Goal: Download file/media

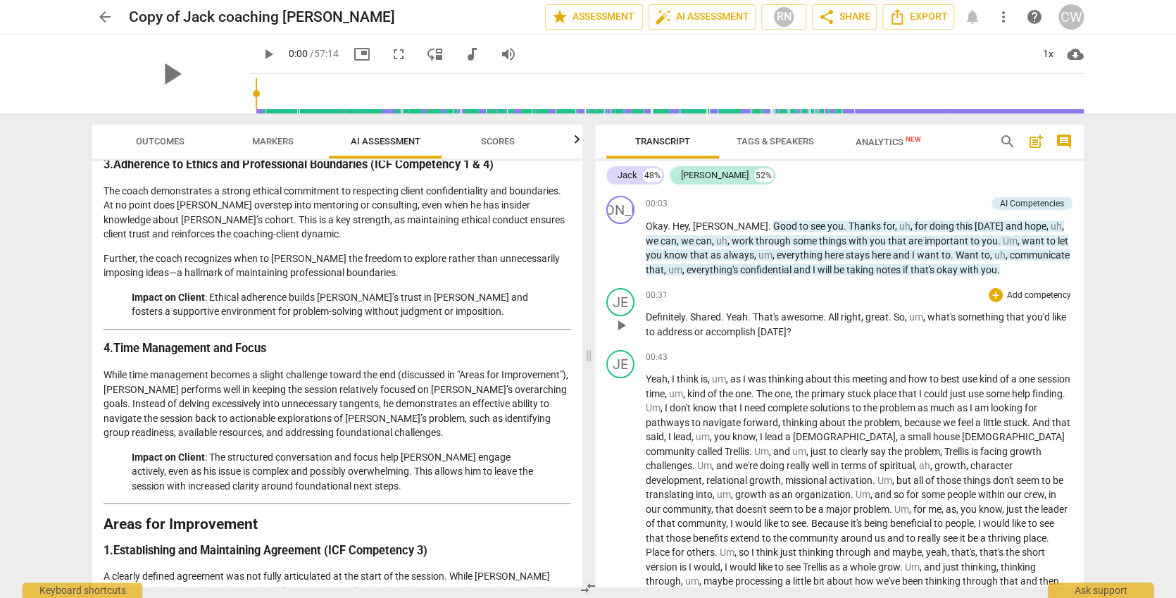
scroll to position [12, 0]
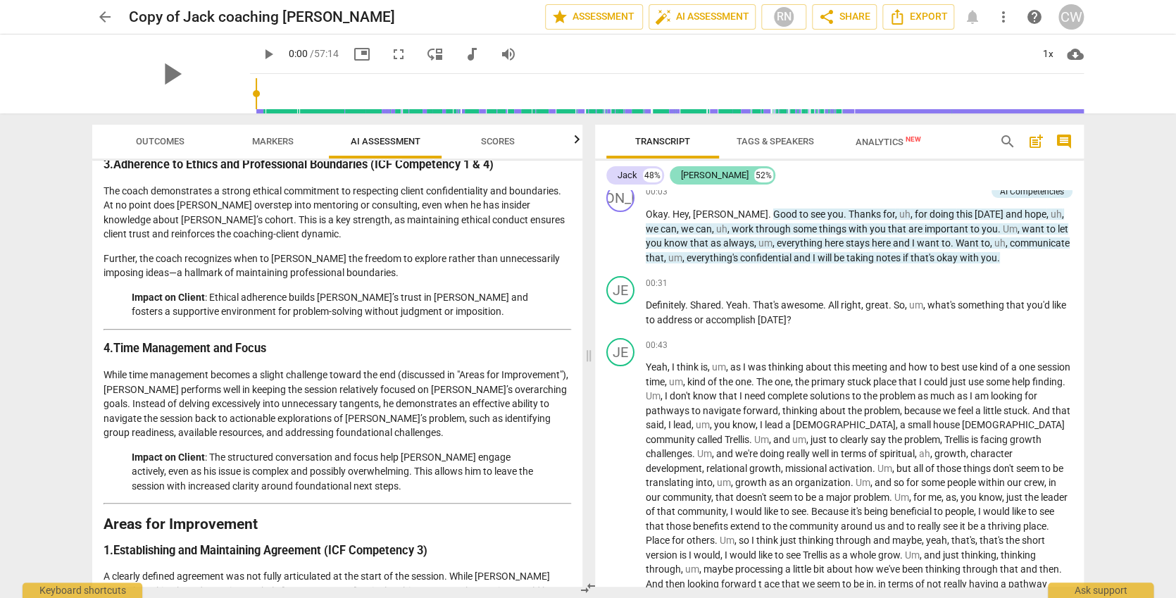
click at [689, 173] on div "[PERSON_NAME]" at bounding box center [715, 175] width 68 height 14
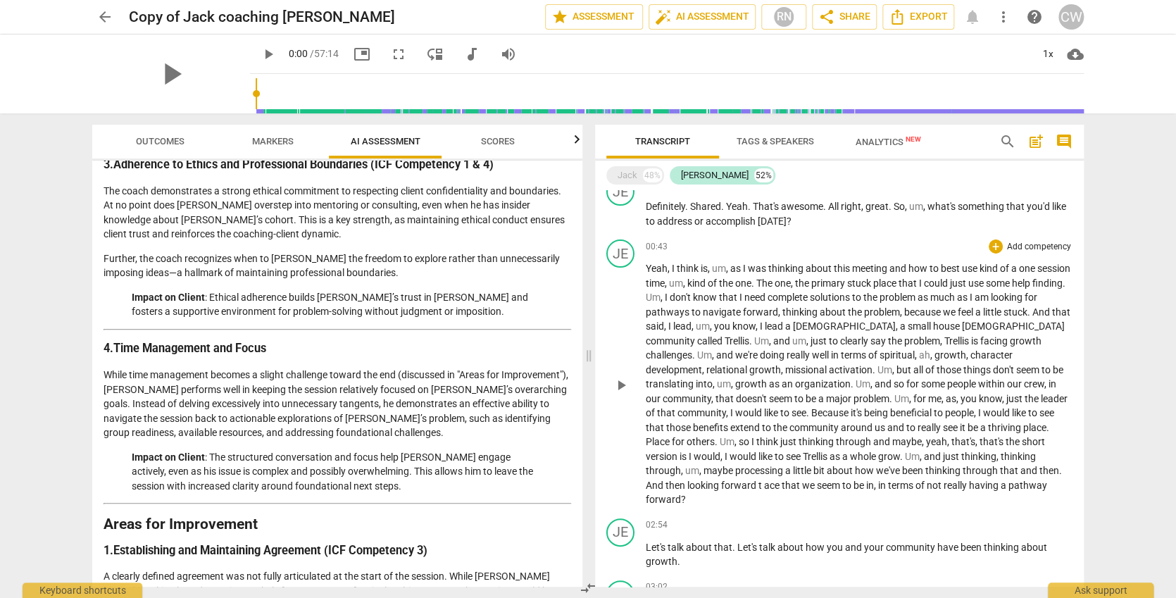
scroll to position [49, 0]
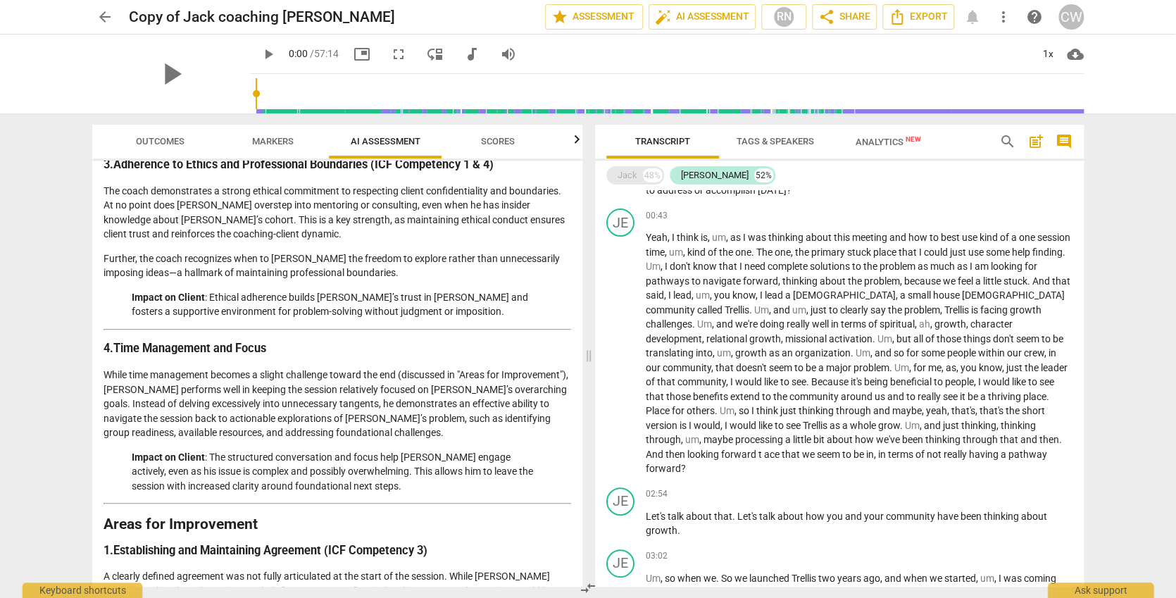
click at [634, 175] on div "Jack" at bounding box center [628, 175] width 20 height 14
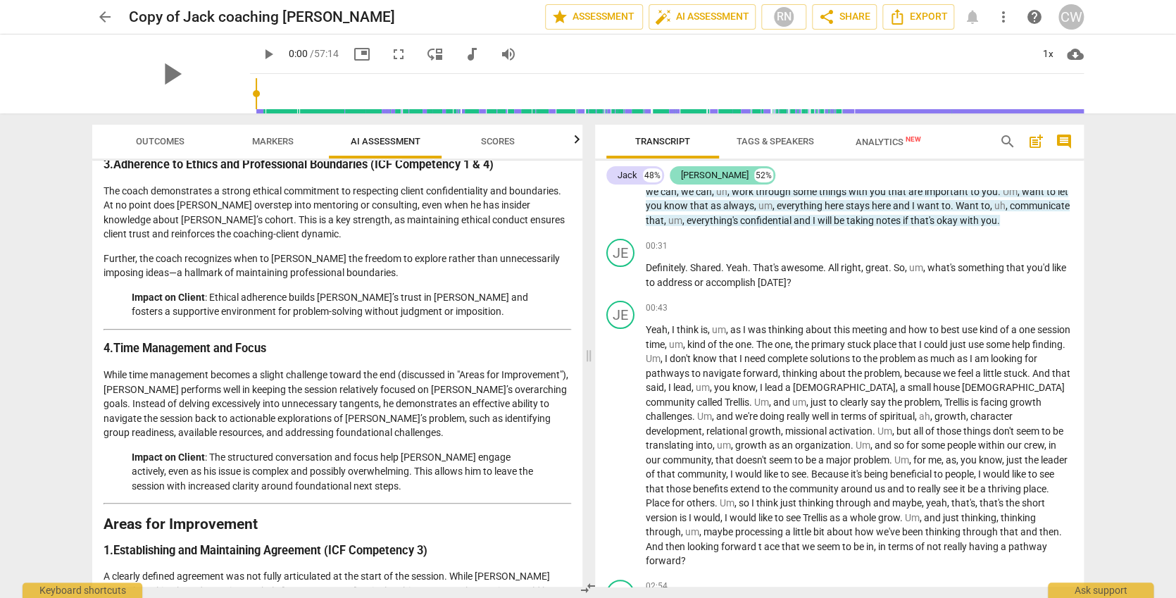
click at [693, 174] on div "[PERSON_NAME]" at bounding box center [715, 175] width 68 height 14
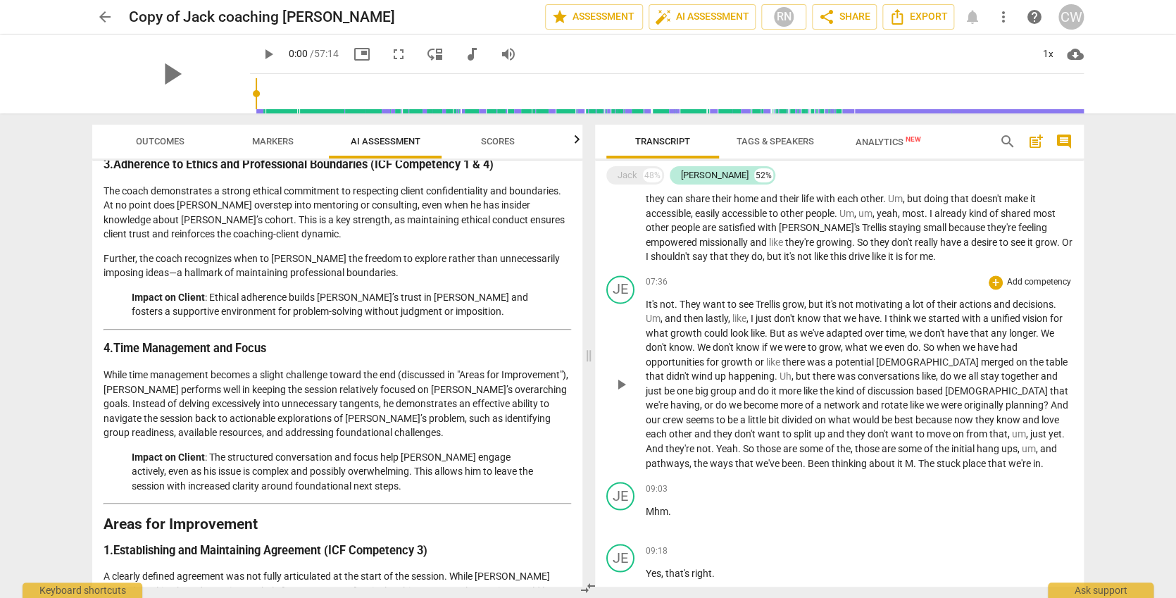
scroll to position [1084, 0]
click at [632, 178] on div "Jack" at bounding box center [628, 175] width 20 height 14
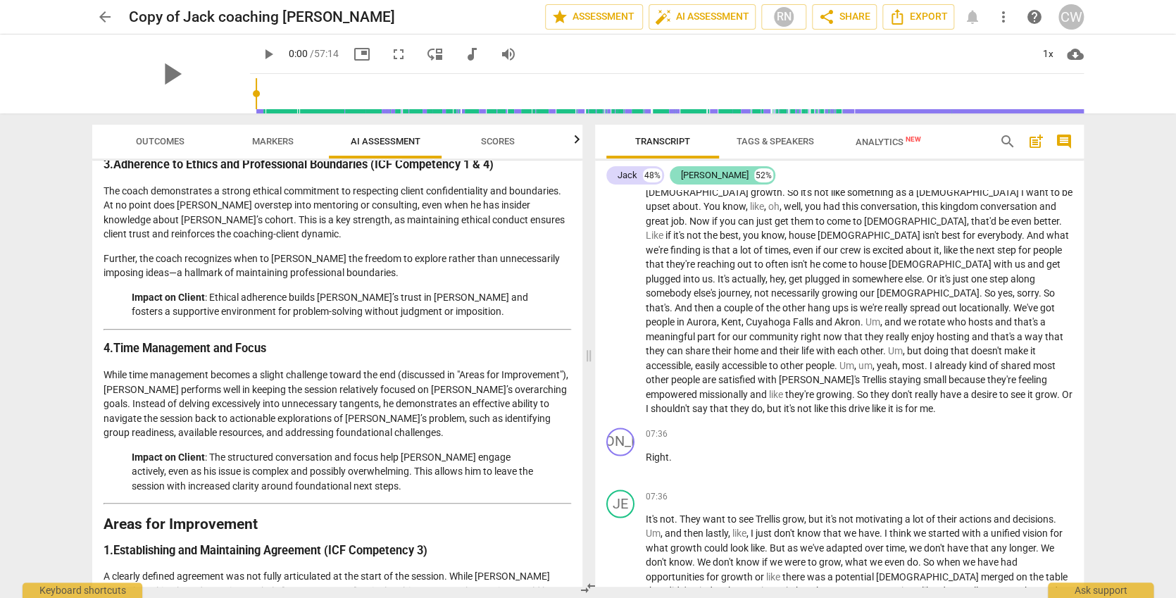
click at [689, 170] on div "[PERSON_NAME]" at bounding box center [715, 175] width 68 height 14
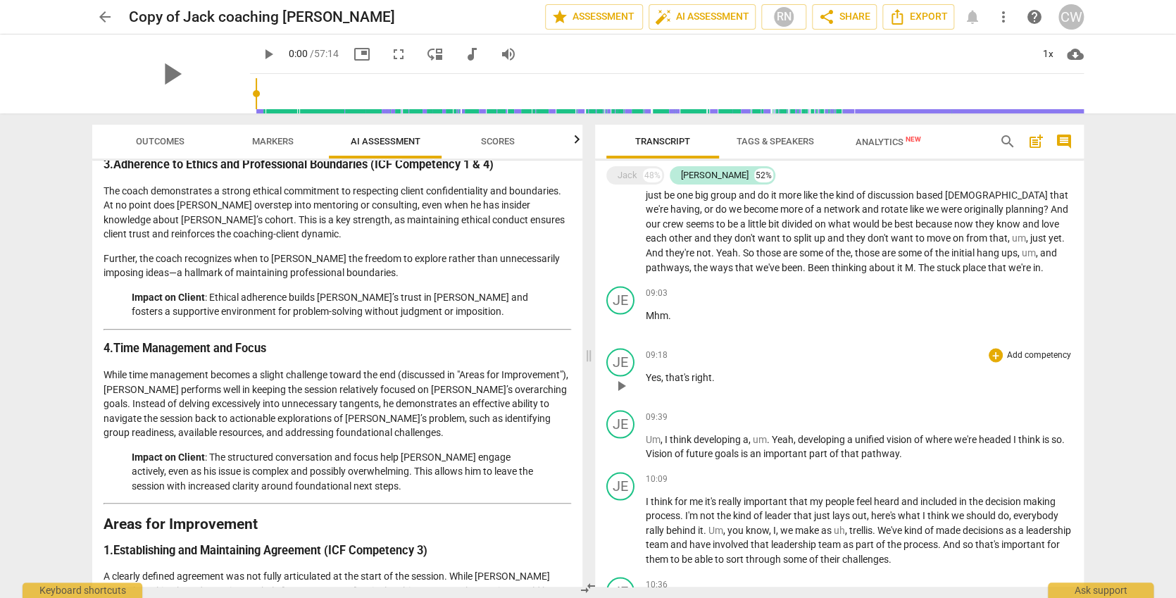
scroll to position [1287, 0]
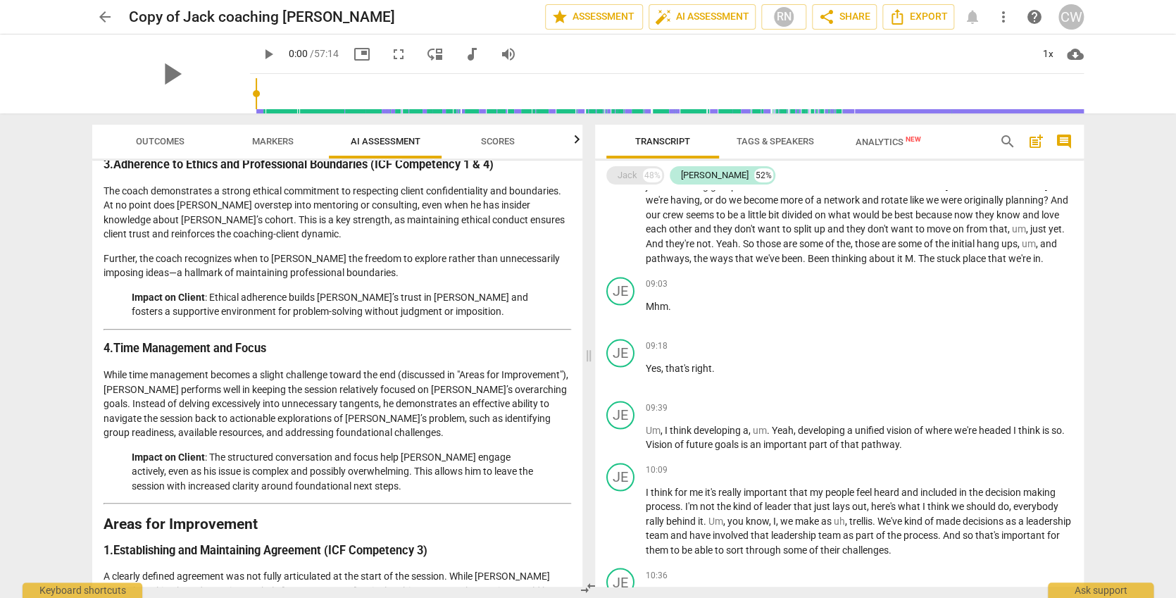
click at [626, 177] on div "Jack" at bounding box center [628, 175] width 20 height 14
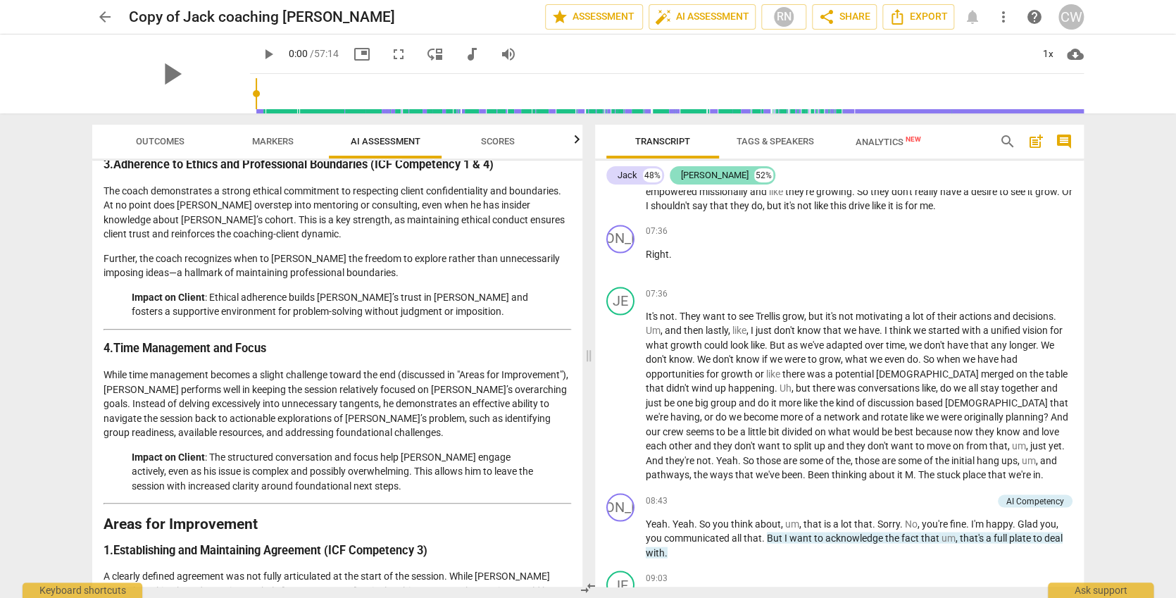
click at [690, 173] on div "[PERSON_NAME]" at bounding box center [715, 175] width 68 height 14
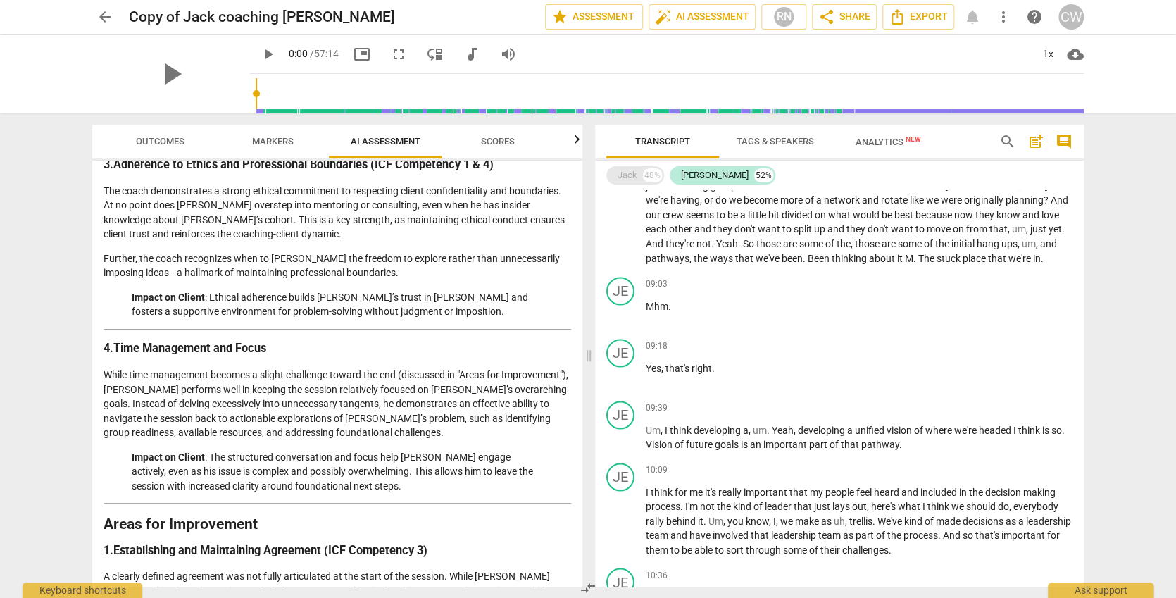
click at [622, 169] on div "Jack" at bounding box center [628, 175] width 20 height 14
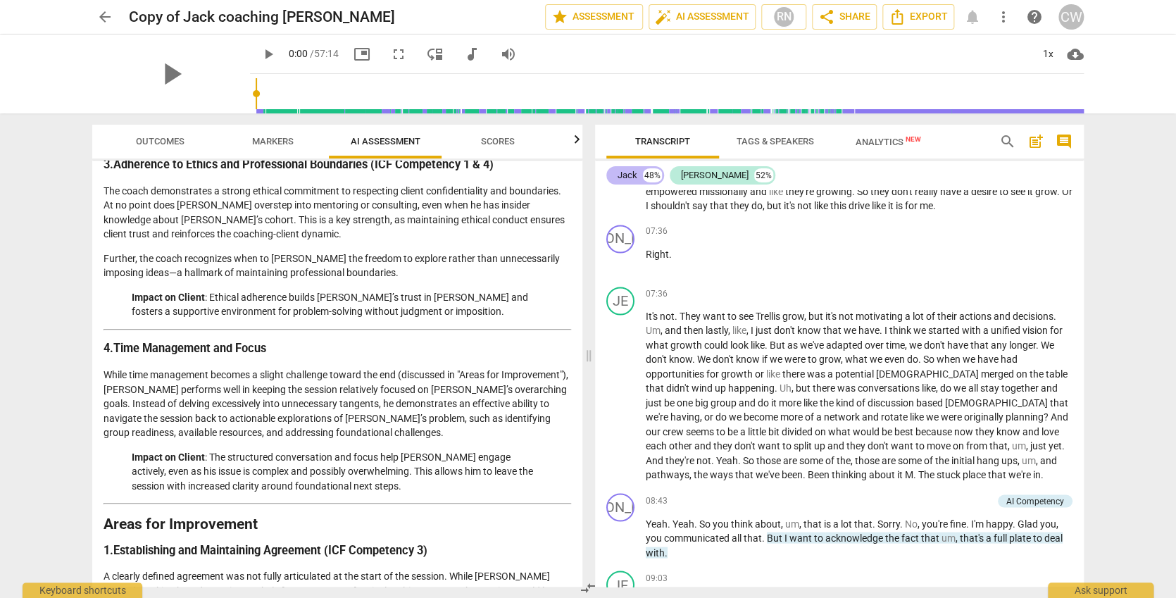
click at [622, 168] on div "Jack" at bounding box center [628, 175] width 20 height 14
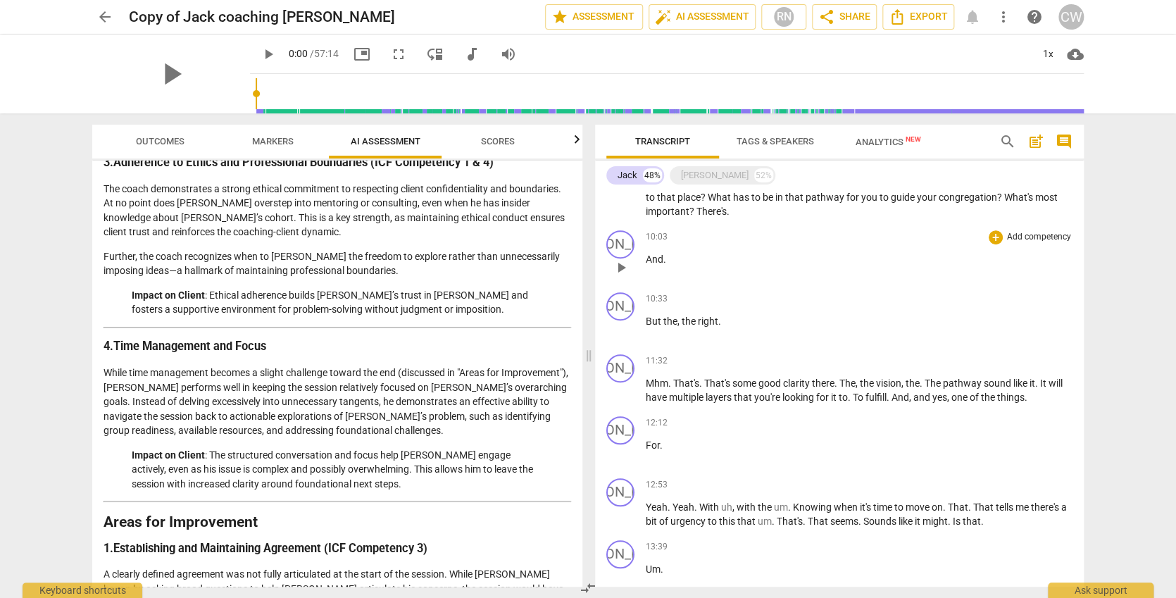
scroll to position [0, 0]
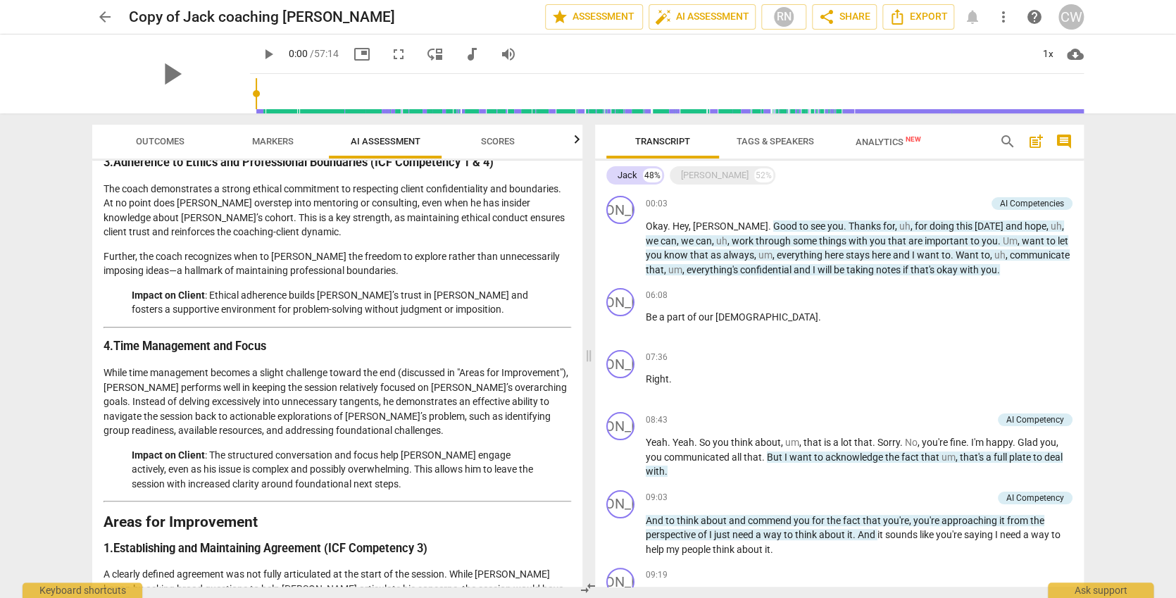
drag, startPoint x: 1083, startPoint y: 200, endPoint x: 1084, endPoint y: 159, distance: 40.9
click at [1086, 131] on div "Transcript Tags & Speakers Analytics New search post_add comment [PERSON_NAME] …" at bounding box center [842, 355] width 506 height 484
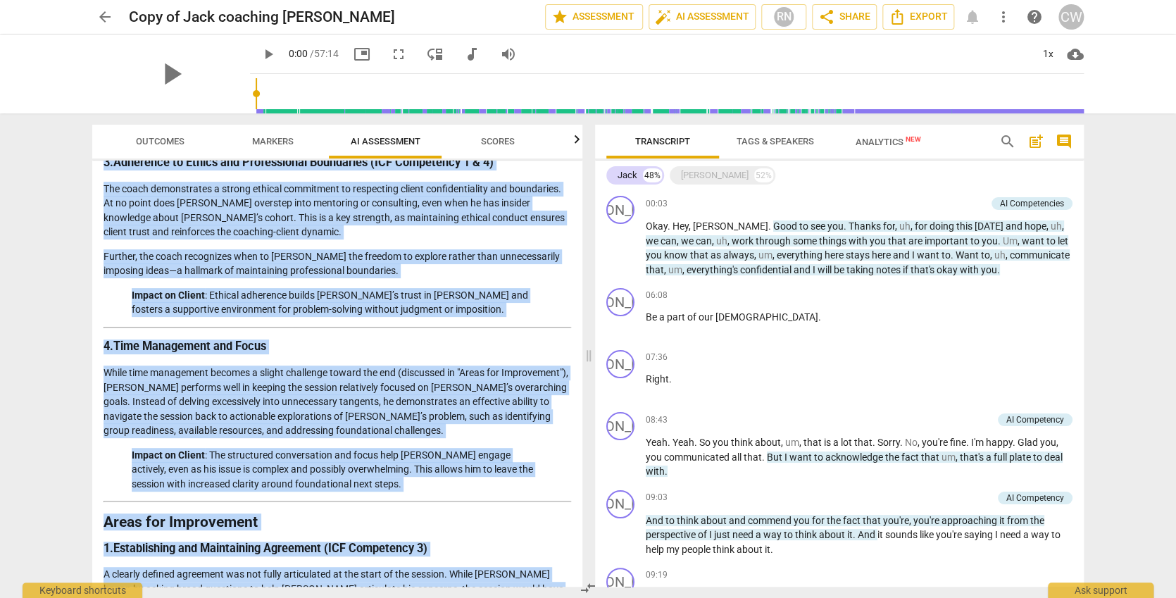
drag, startPoint x: 1078, startPoint y: 208, endPoint x: 1084, endPoint y: 111, distance: 96.6
click at [1084, 111] on div "arrow_back Copy of [PERSON_NAME] coaching [PERSON_NAME] edit star Assessment au…" at bounding box center [588, 299] width 1176 height 598
click at [683, 174] on div "[PERSON_NAME]" at bounding box center [715, 175] width 68 height 14
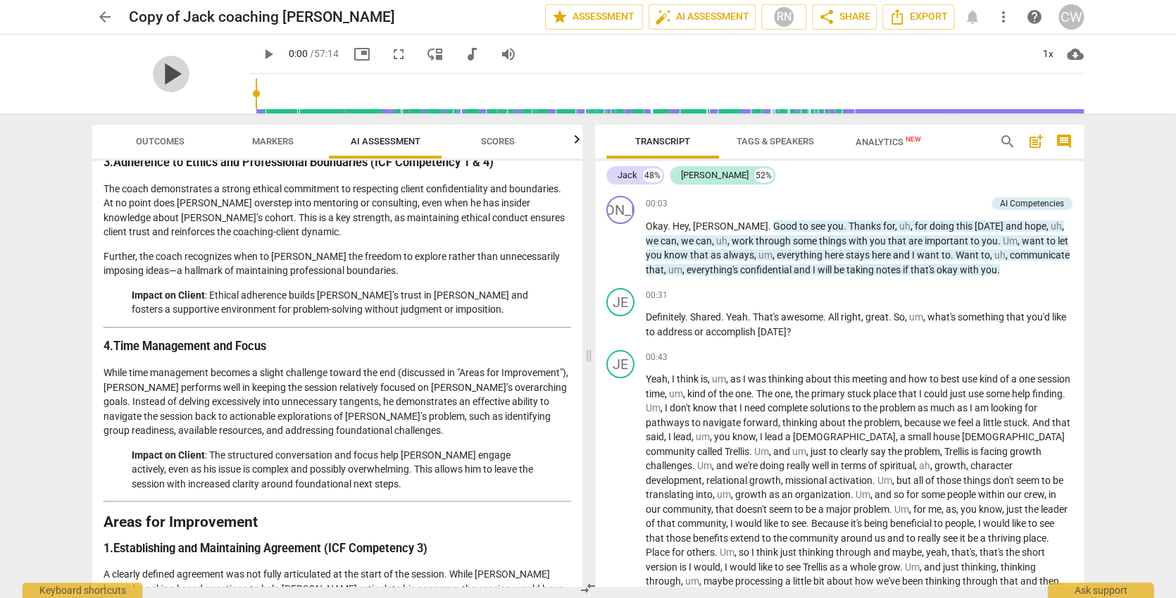
click at [159, 73] on span "play_arrow" at bounding box center [171, 74] width 37 height 37
click at [1046, 52] on div "1x" at bounding box center [1047, 54] width 27 height 23
click at [1052, 128] on li "1.5x" at bounding box center [1057, 136] width 47 height 27
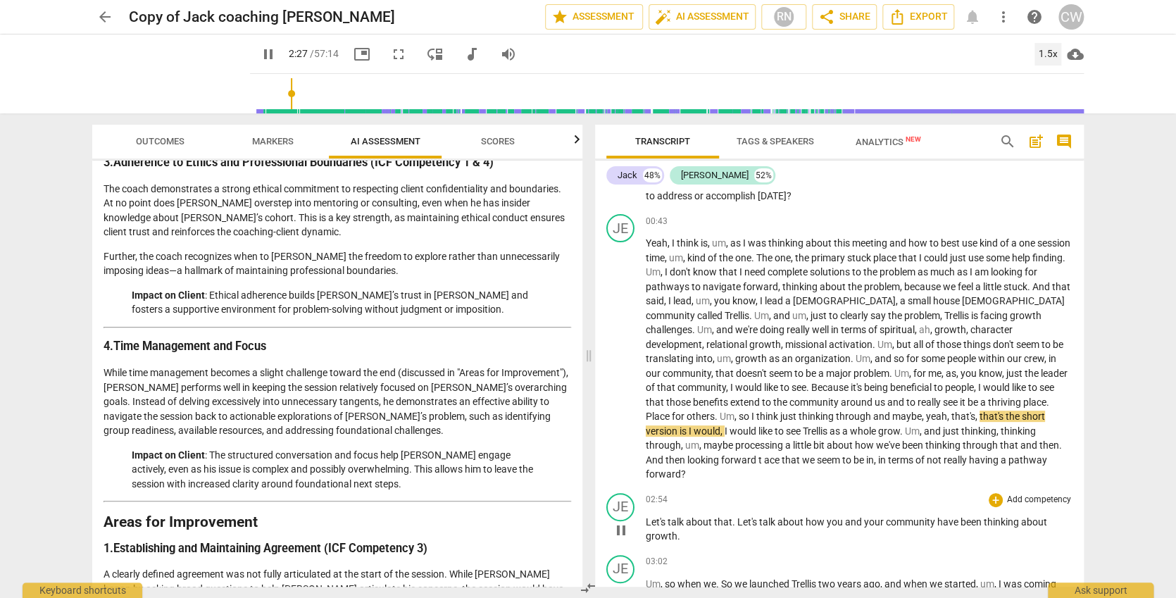
scroll to position [138, 0]
click at [818, 514] on span "how" at bounding box center [816, 519] width 21 height 11
click at [626, 520] on span "pause" at bounding box center [621, 528] width 17 height 17
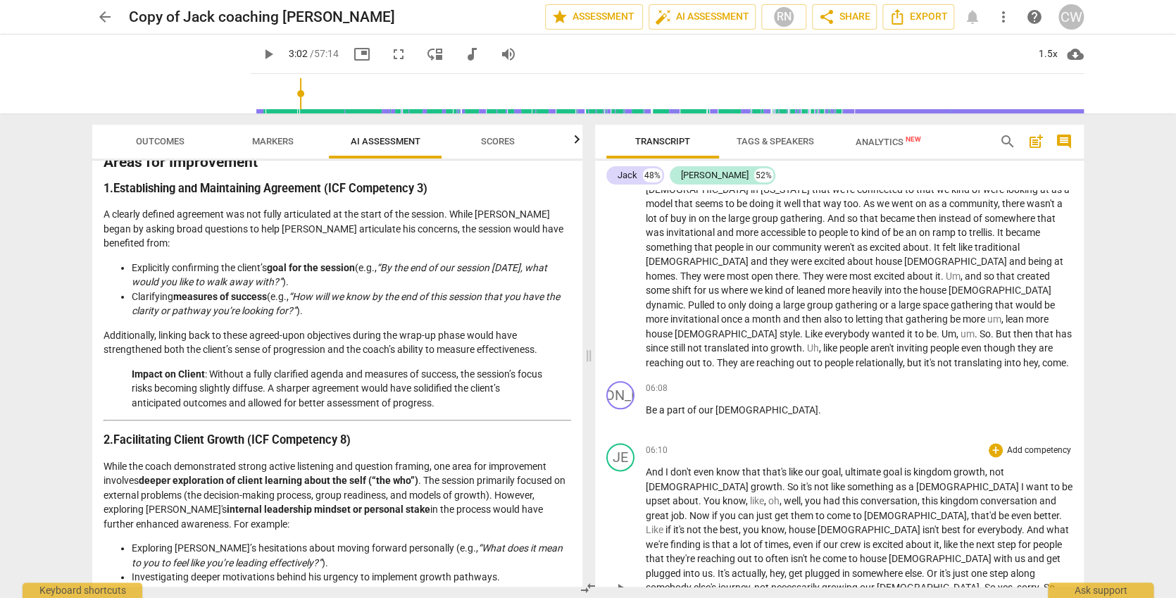
scroll to position [0, 0]
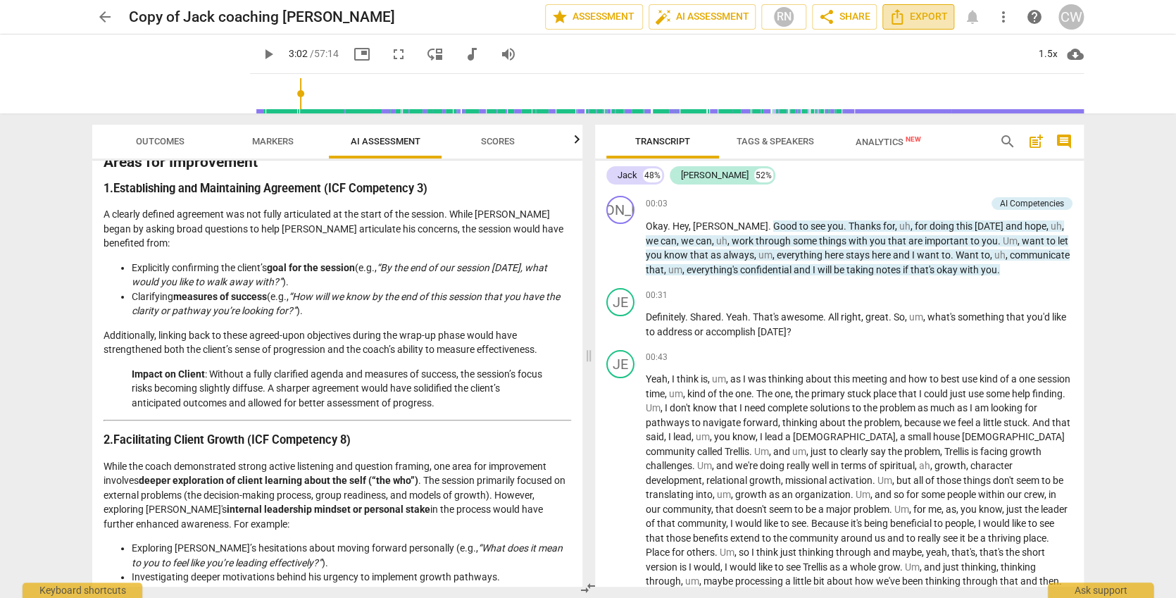
click at [901, 18] on icon "Export" at bounding box center [897, 16] width 17 height 17
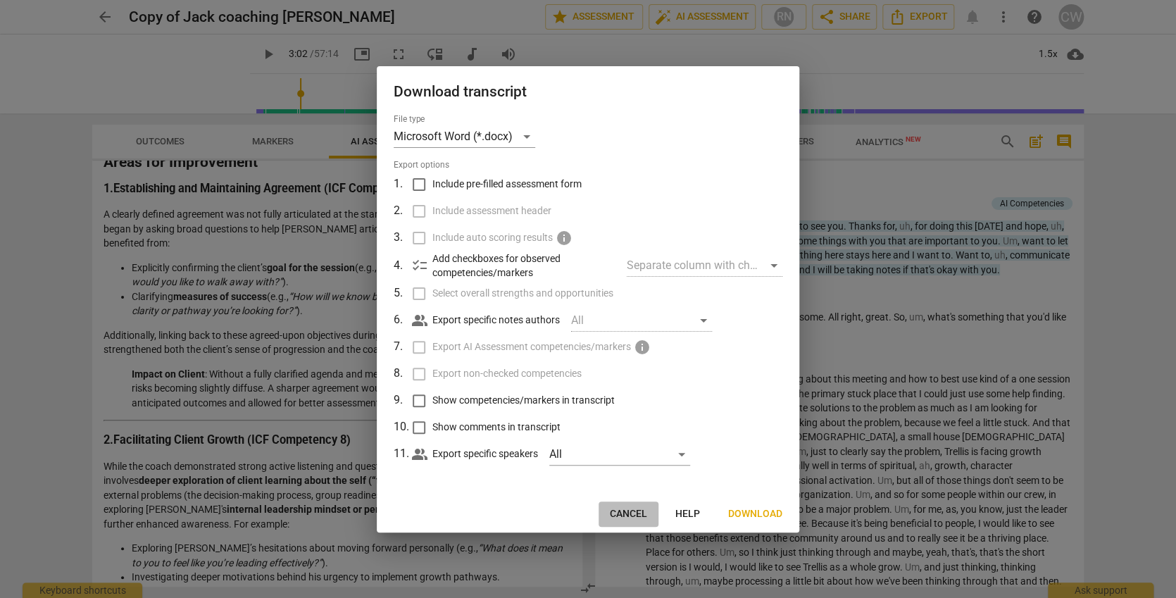
click at [641, 513] on span "Cancel" at bounding box center [628, 514] width 37 height 14
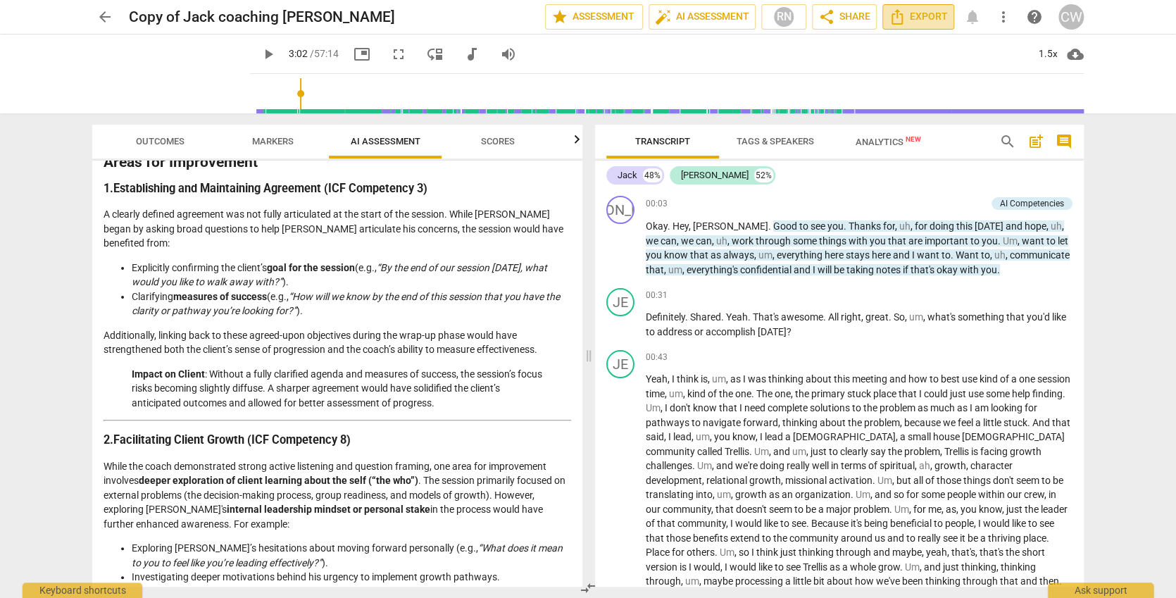
click at [910, 15] on span "Export" at bounding box center [918, 16] width 59 height 17
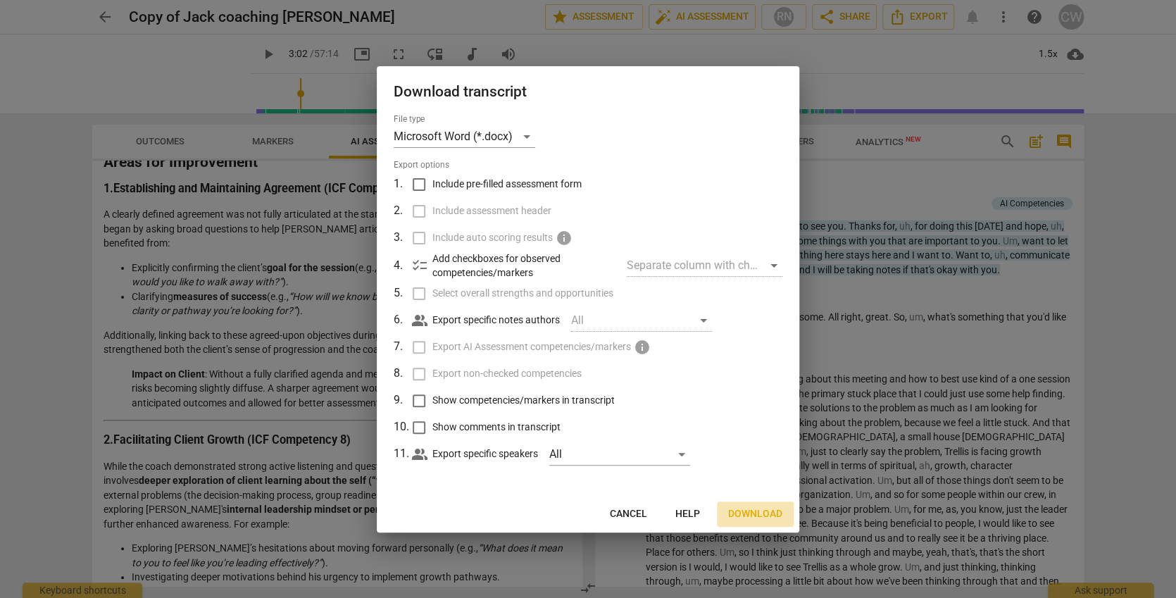
click at [763, 507] on span "Download" at bounding box center [755, 514] width 54 height 14
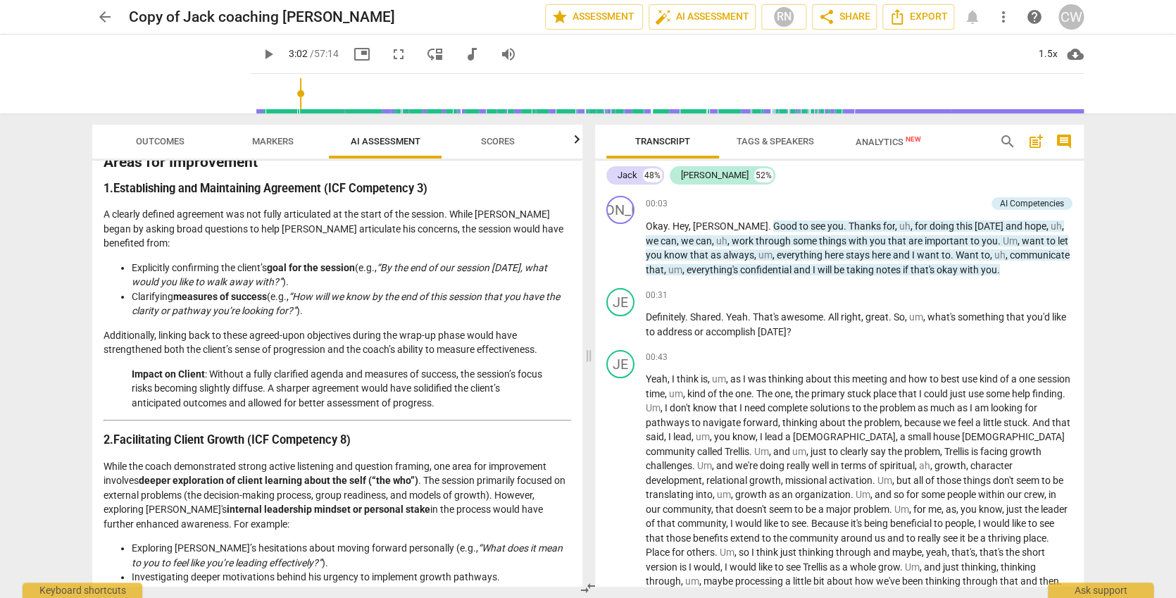
type input "180"
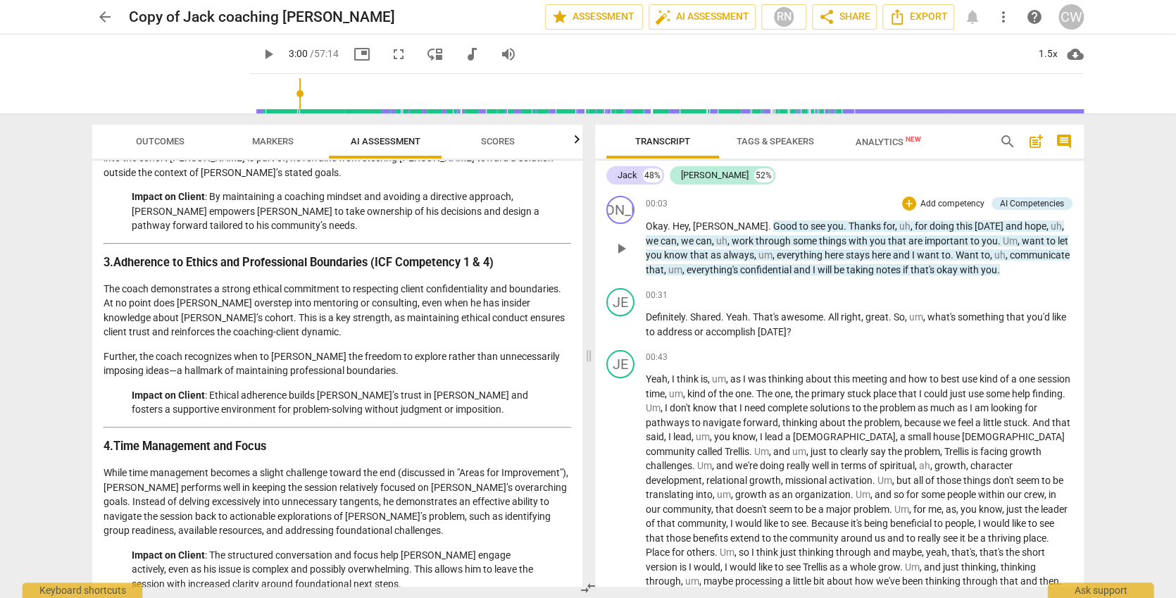
click at [974, 270] on p "Okay . Hey , [PERSON_NAME] . Good to see you . Thanks for , uh , for doing this…" at bounding box center [859, 248] width 427 height 58
click at [278, 141] on span "Markers" at bounding box center [273, 141] width 42 height 11
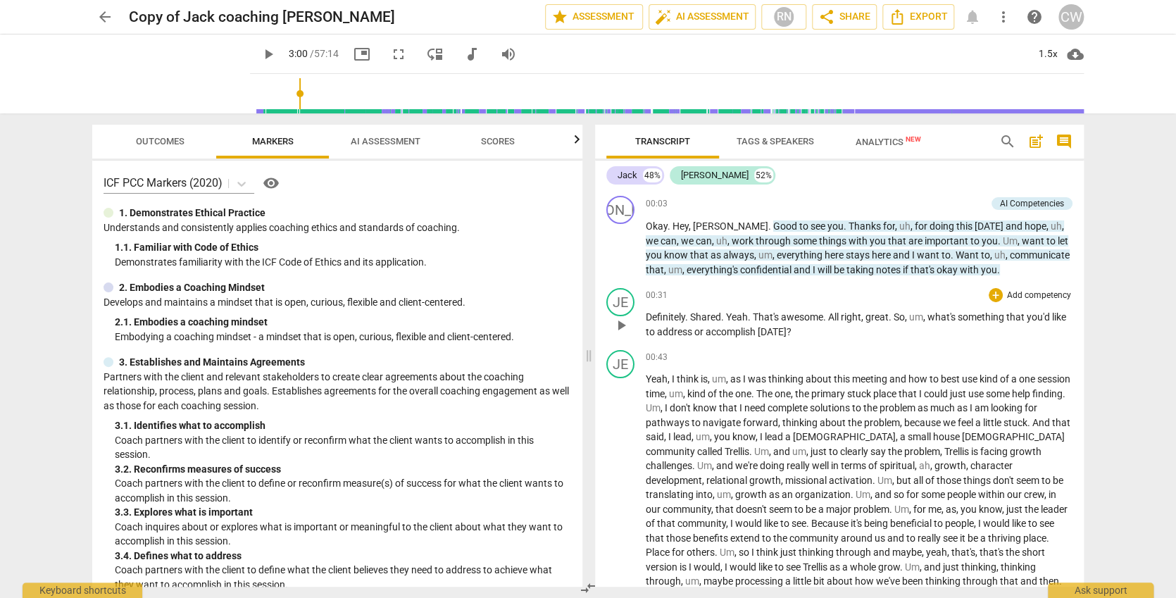
click at [832, 331] on p "Definitely . Shared . Yeah . That's awesome . All right , great . So , um , wha…" at bounding box center [859, 324] width 427 height 29
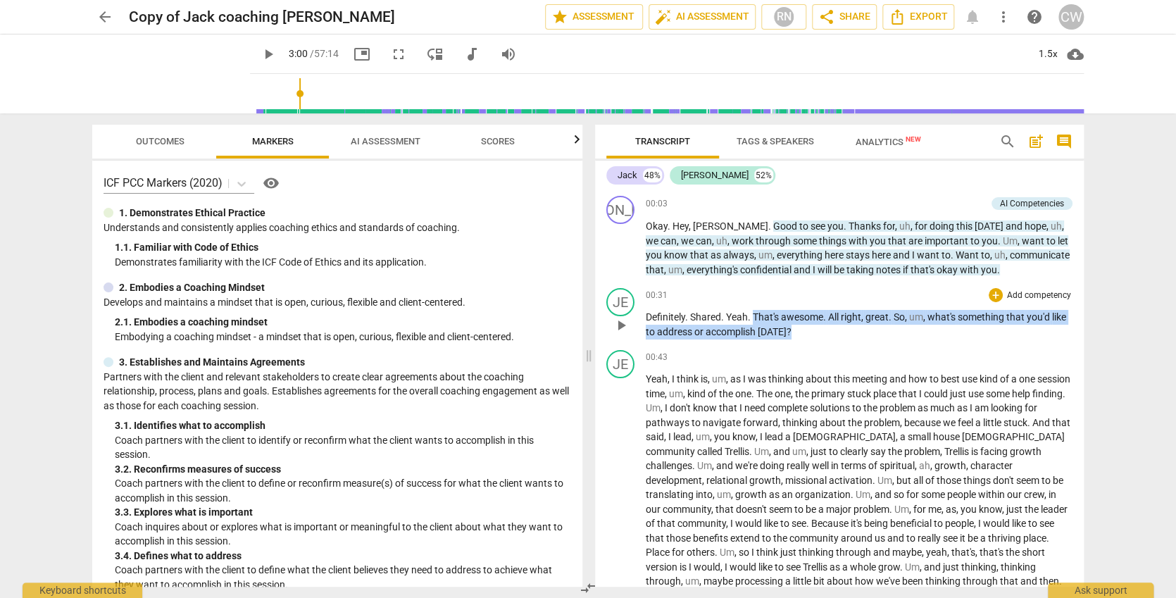
drag, startPoint x: 845, startPoint y: 327, endPoint x: 751, endPoint y: 319, distance: 94.7
click at [751, 319] on p "Definitely . Shared . Yeah . That's awesome . All right , great . So , um , wha…" at bounding box center [859, 324] width 427 height 29
